Goal: Check status

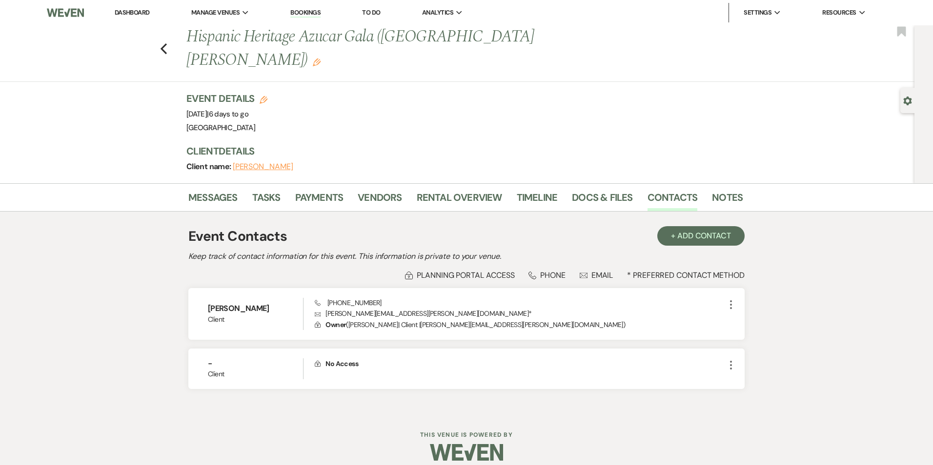
click at [289, 10] on li "Bookings" at bounding box center [305, 13] width 40 height 20
click at [298, 15] on link "Bookings" at bounding box center [305, 12] width 30 height 9
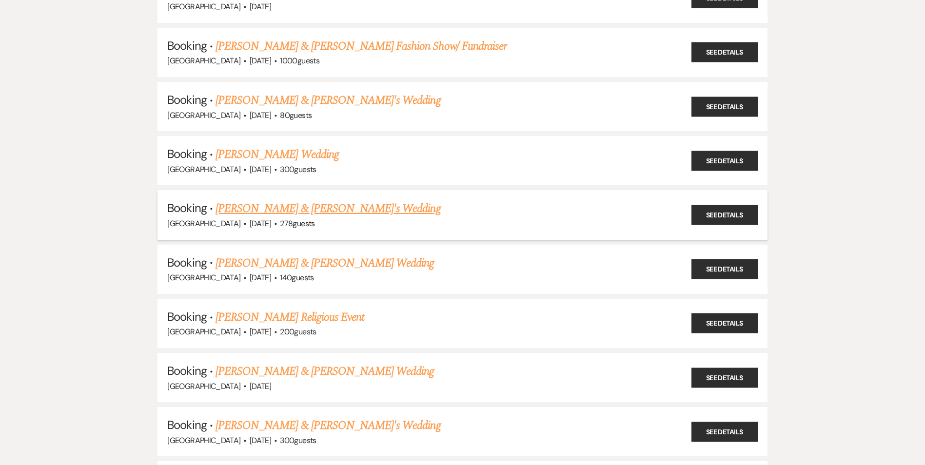
scroll to position [293, 0]
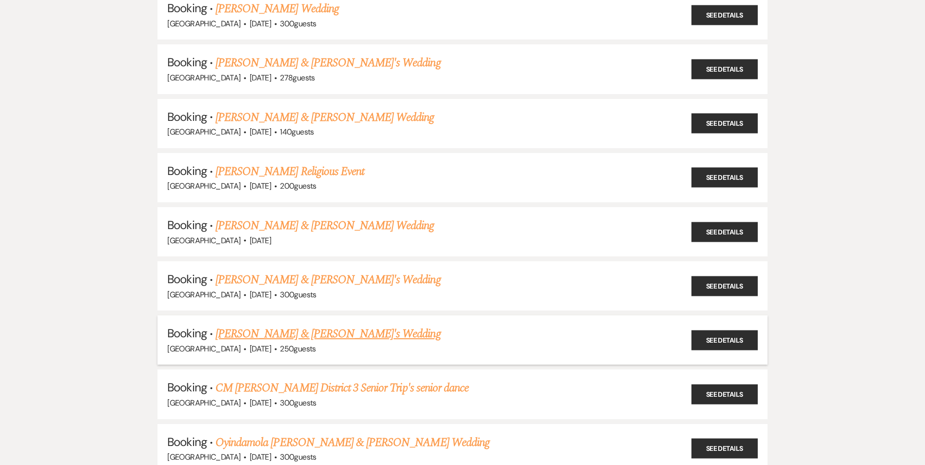
click at [250, 329] on link "[PERSON_NAME] & [PERSON_NAME]'s Wedding" at bounding box center [328, 334] width 225 height 18
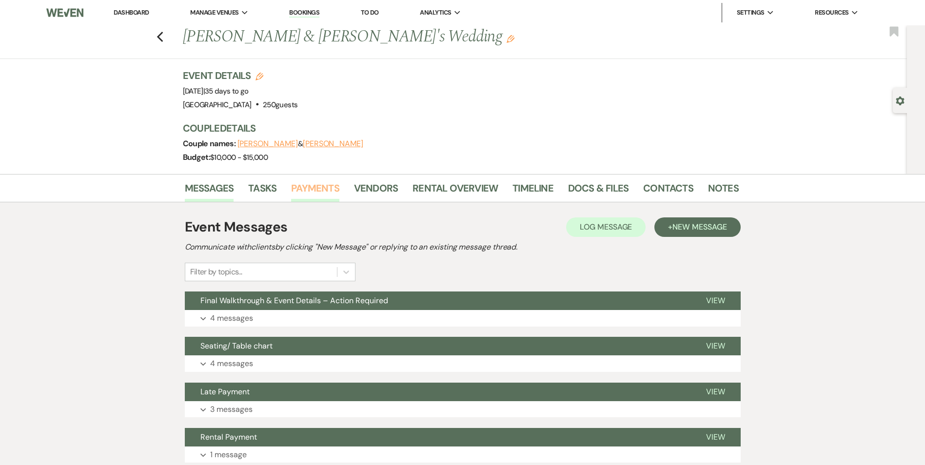
click at [321, 194] on link "Payments" at bounding box center [315, 190] width 48 height 21
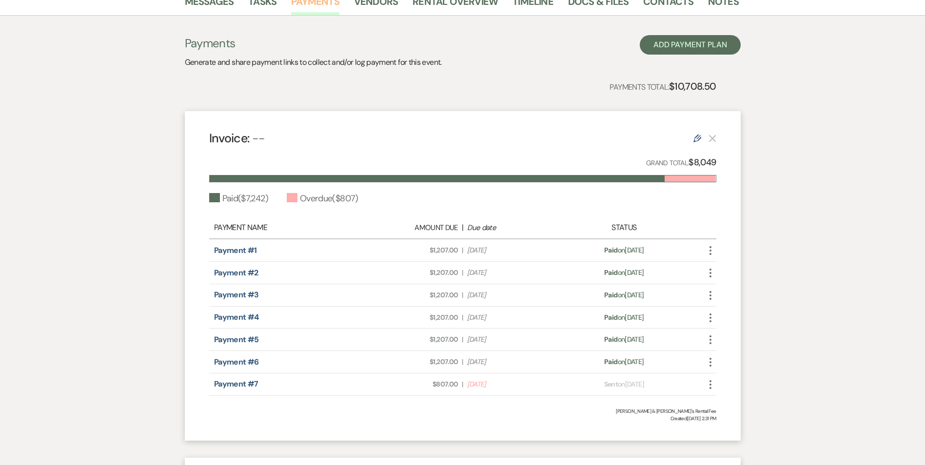
scroll to position [195, 0]
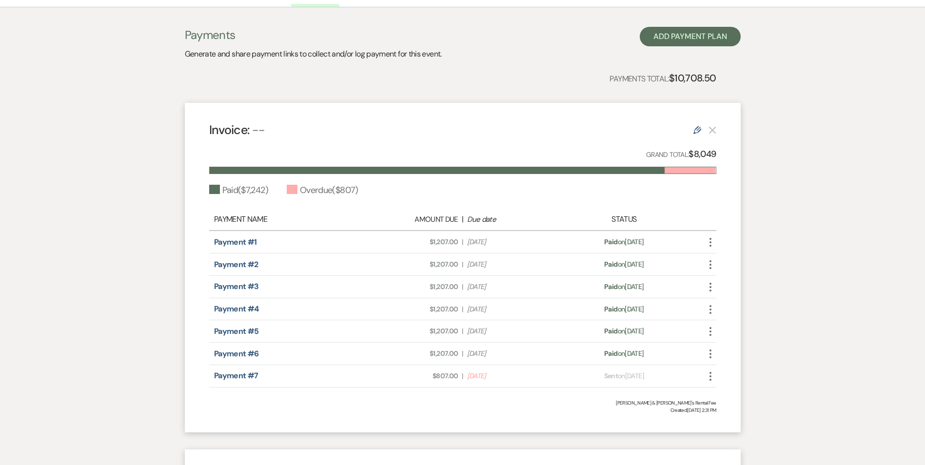
drag, startPoint x: 427, startPoint y: 378, endPoint x: 508, endPoint y: 380, distance: 80.5
click at [508, 380] on div "Amount Due: $807.00 | Due Date [DATE]" at bounding box center [462, 376] width 199 height 10
drag, startPoint x: 508, startPoint y: 380, endPoint x: 517, endPoint y: 380, distance: 9.3
click at [517, 380] on span "Due Date [DATE]" at bounding box center [512, 376] width 90 height 10
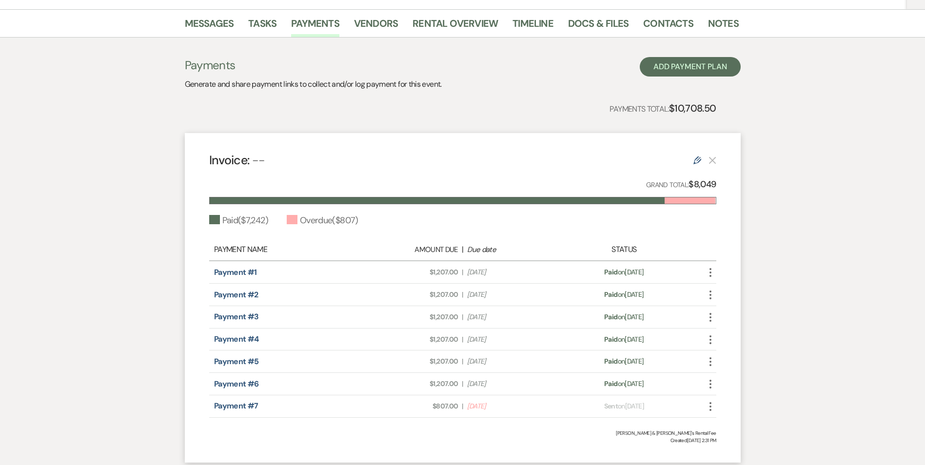
scroll to position [173, 0]
